Goal: Check status: Check status

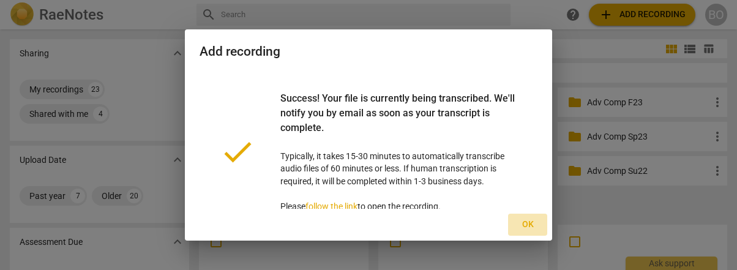
click at [536, 225] on span "Ok" at bounding box center [528, 225] width 20 height 12
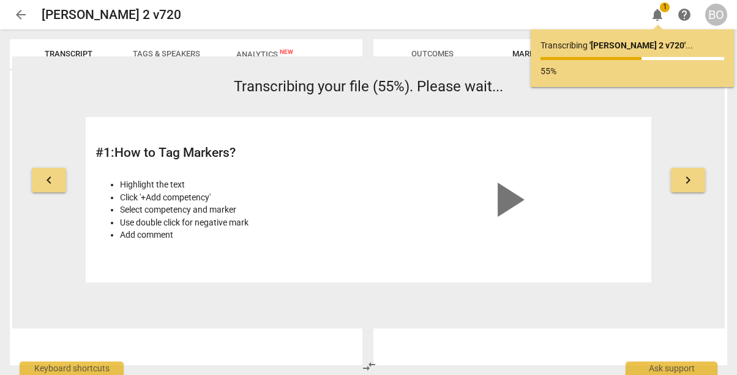
click at [545, 45] on p "Transcribing ' [PERSON_NAME] 2 v720 ' ..." at bounding box center [632, 45] width 184 height 13
click at [25, 18] on span "arrow_back" at bounding box center [20, 14] width 15 height 15
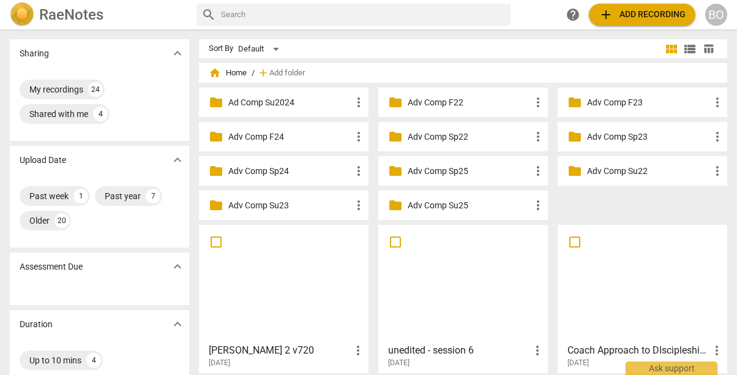
click at [256, 266] on div at bounding box center [283, 283] width 161 height 108
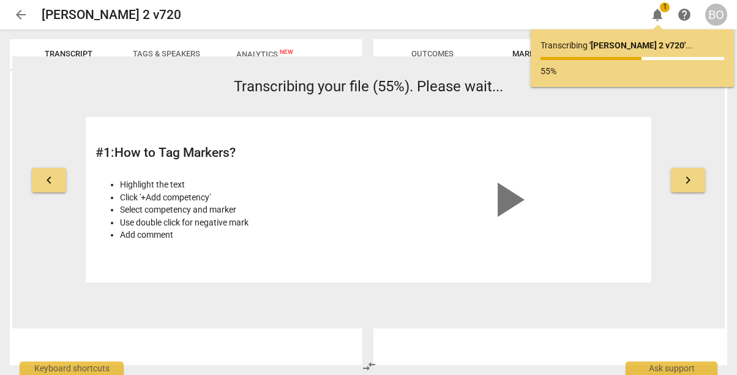
click at [310, 231] on li "Add comment" at bounding box center [241, 234] width 243 height 13
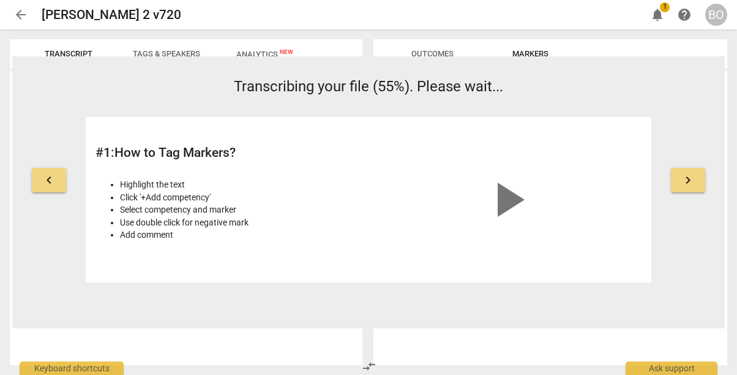
click at [307, 224] on li "Use double click for negative mark" at bounding box center [241, 222] width 243 height 13
click at [25, 14] on span "arrow_back" at bounding box center [20, 14] width 15 height 15
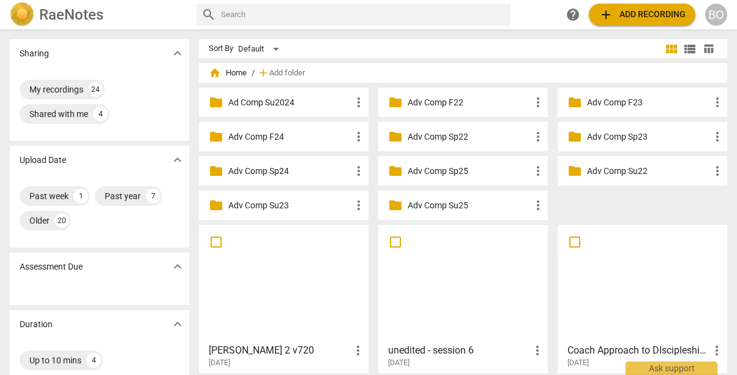
click at [306, 269] on div at bounding box center [283, 283] width 161 height 108
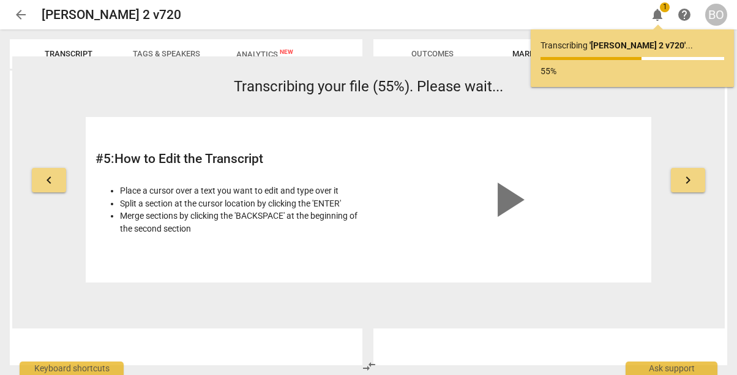
click at [583, 55] on div "Transcribing ' [PERSON_NAME] 2 v720 ' ... 55%" at bounding box center [632, 58] width 184 height 38
click at [583, 65] on p "55%" at bounding box center [632, 71] width 184 height 13
drag, startPoint x: 583, startPoint y: 64, endPoint x: 578, endPoint y: 47, distance: 18.0
click at [578, 47] on p "Transcribing ' [PERSON_NAME] 2 v720 ' ..." at bounding box center [632, 45] width 184 height 13
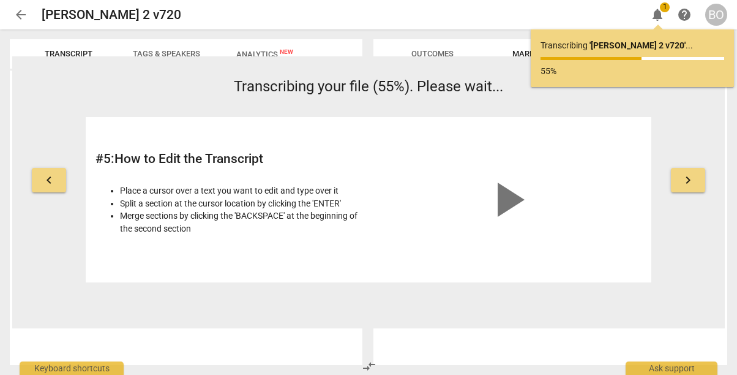
click at [26, 17] on span "arrow_back" at bounding box center [20, 14] width 15 height 15
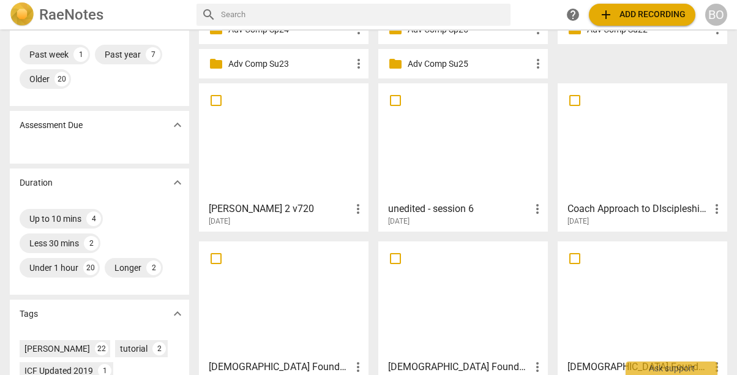
scroll to position [122, 0]
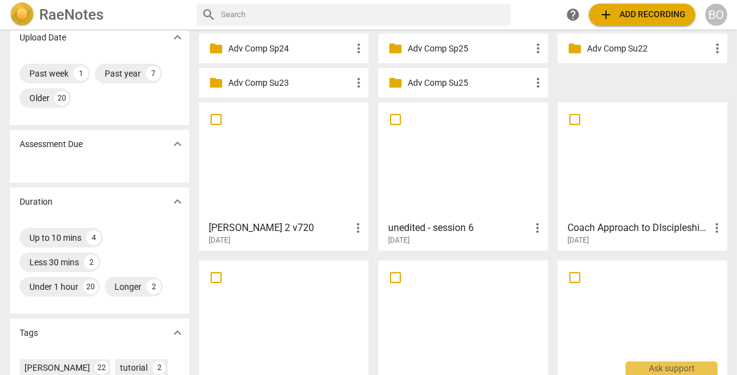
click at [263, 142] on div at bounding box center [283, 161] width 161 height 108
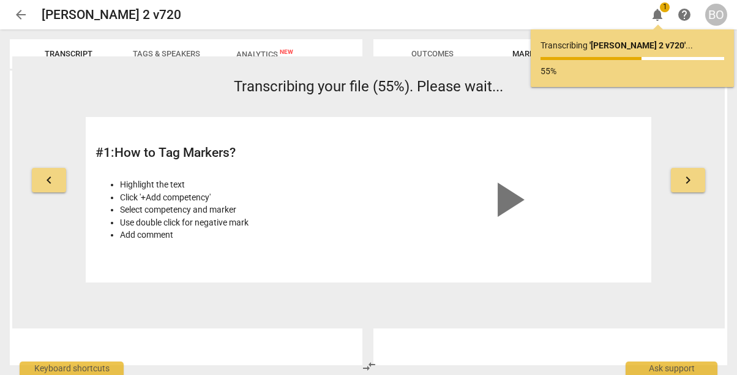
click at [624, 53] on div "Transcribing ' [PERSON_NAME] 2 v720 ' ... 55%" at bounding box center [632, 58] width 184 height 38
click at [615, 69] on p "55%" at bounding box center [632, 71] width 184 height 13
drag, startPoint x: 615, startPoint y: 69, endPoint x: 600, endPoint y: 73, distance: 15.7
click at [600, 73] on p "55%" at bounding box center [632, 71] width 184 height 13
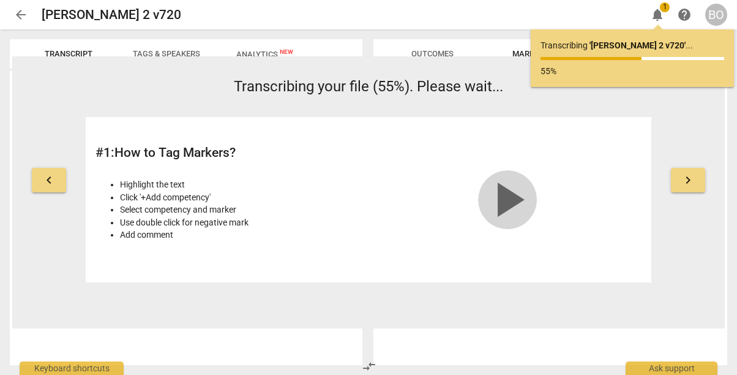
click at [506, 192] on span "play_arrow" at bounding box center [507, 199] width 59 height 59
